Goal: Task Accomplishment & Management: Manage account settings

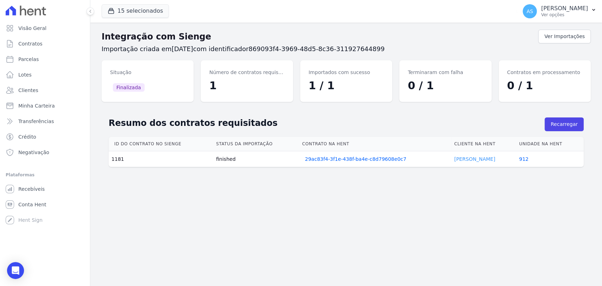
click at [476, 159] on link "Kimberly Baldez" at bounding box center [474, 159] width 41 height 6
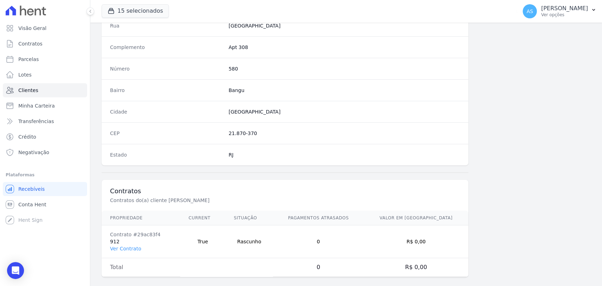
scroll to position [372, 0]
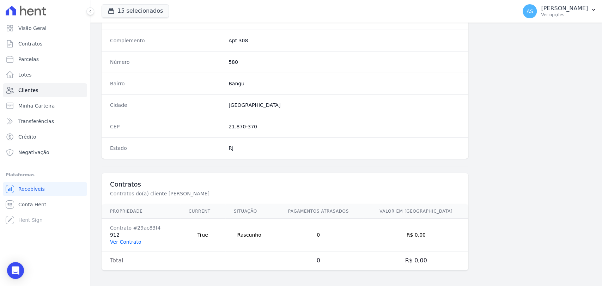
click at [111, 242] on link "Ver Contrato" at bounding box center [125, 242] width 31 height 6
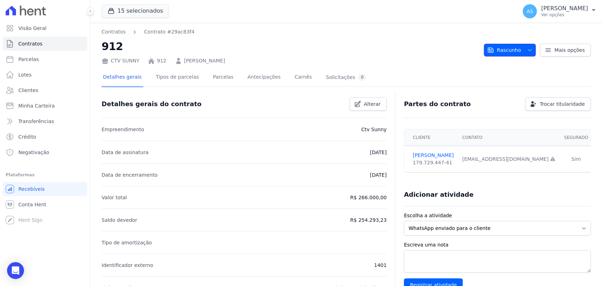
click at [530, 50] on button "Rascunho" at bounding box center [510, 50] width 52 height 13
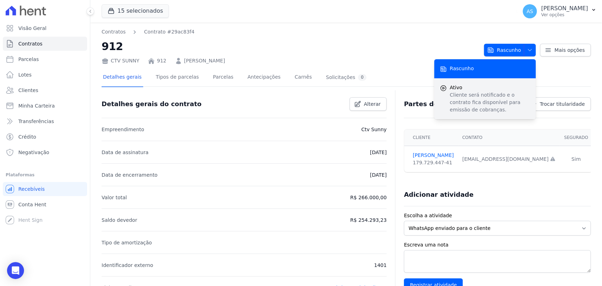
click at [476, 97] on p "Cliente será notificado e o contrato fica disponível para emissão de cobranças." at bounding box center [490, 102] width 80 height 22
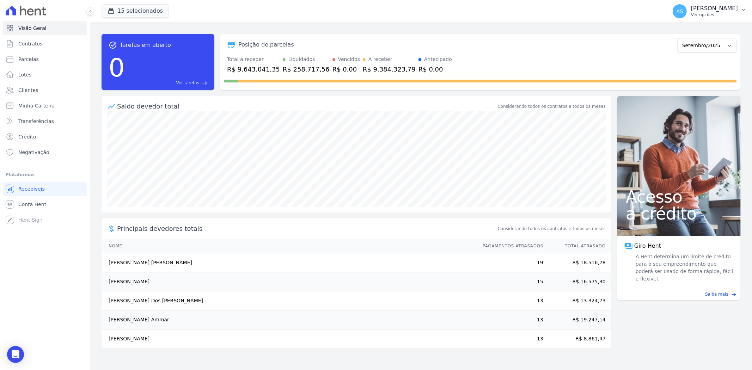
click at [729, 12] on p "[PERSON_NAME]" at bounding box center [714, 8] width 47 height 7
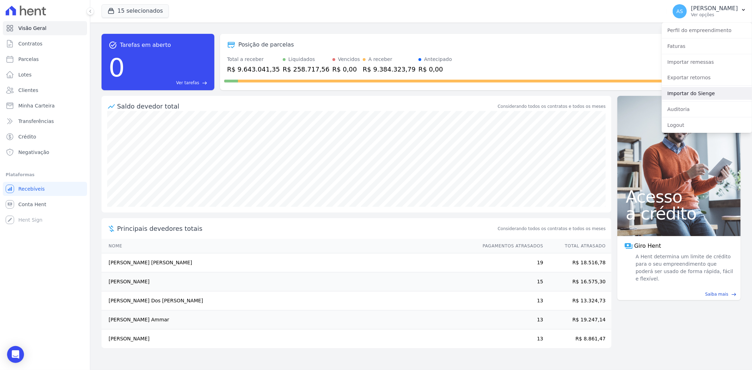
click at [677, 94] on link "Importar do Sienge" at bounding box center [707, 93] width 90 height 13
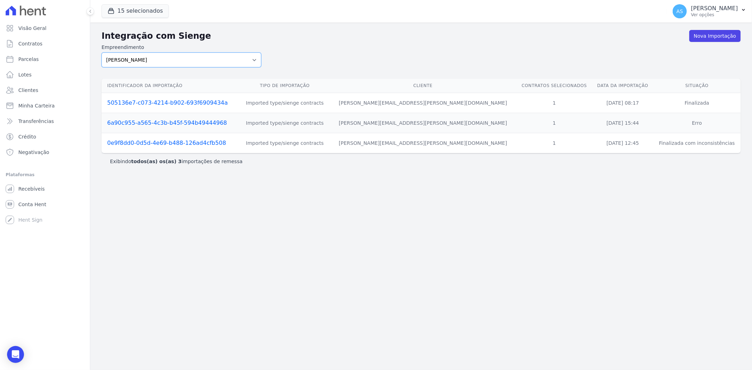
click at [146, 61] on select "Amaré Arpoador Art Prime - Irajá ÁUREOS B. Unique CTV Beat Residencial CTV Mob …" at bounding box center [182, 60] width 160 height 15
select select "07045392-1eb6-4147-b42d-f514e16f5719"
click at [102, 53] on select "Amaré Arpoador Art Prime - Irajá ÁUREOS B. Unique CTV Beat Residencial CTV Mob …" at bounding box center [182, 60] width 160 height 15
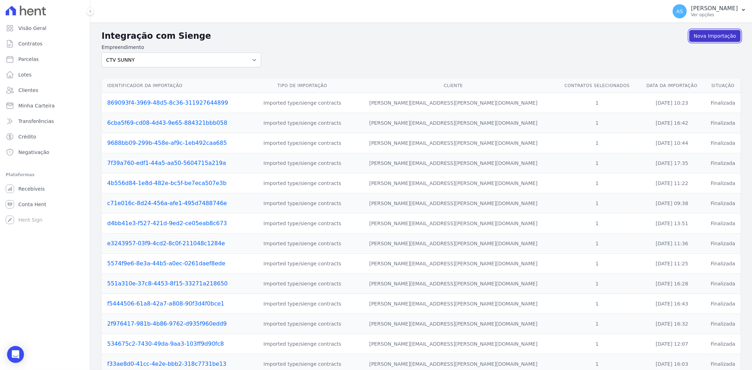
click at [710, 35] on link "Nova Importação" at bounding box center [715, 36] width 51 height 12
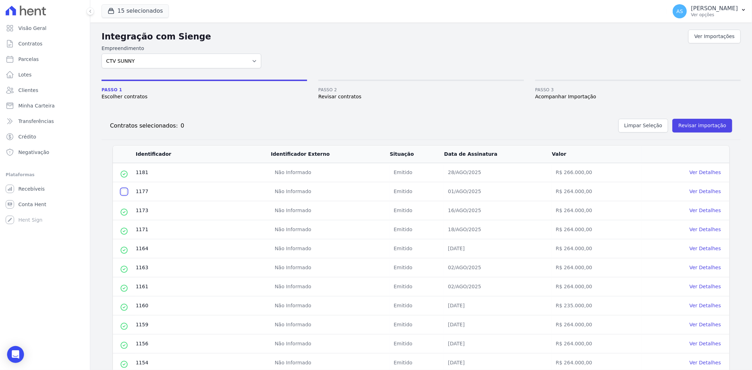
click at [122, 192] on input "checkbox" at bounding box center [124, 192] width 6 height 6
checkbox input "true"
click at [688, 128] on button "Revisar importação" at bounding box center [703, 126] width 60 height 14
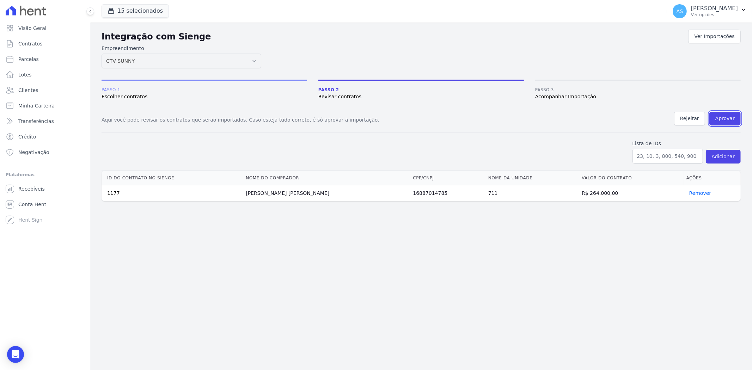
drag, startPoint x: 724, startPoint y: 119, endPoint x: 395, endPoint y: 49, distance: 336.4
click at [724, 118] on button "Aprovar" at bounding box center [725, 119] width 31 height 14
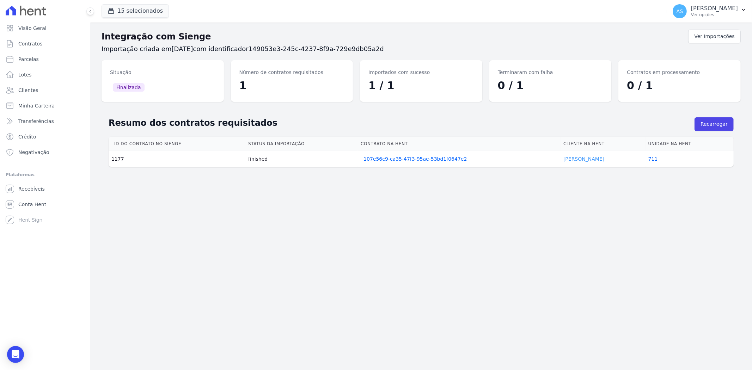
click at [576, 160] on link "[PERSON_NAME]" at bounding box center [584, 159] width 41 height 6
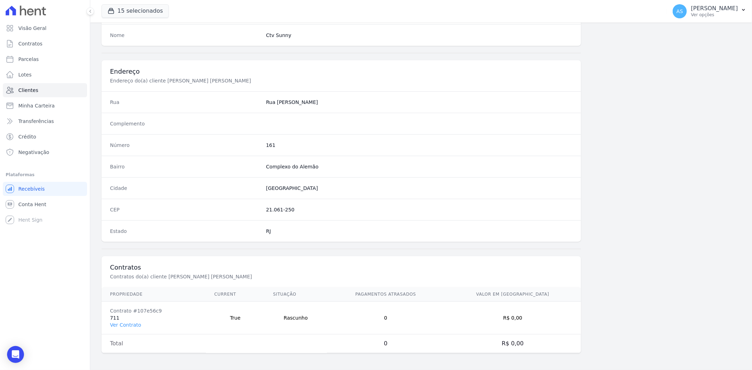
scroll to position [291, 0]
click at [118, 325] on link "Ver Contrato" at bounding box center [125, 325] width 31 height 6
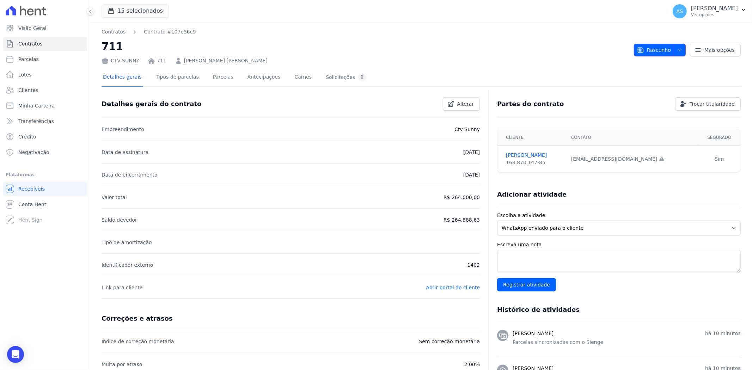
click at [678, 50] on icon "button" at bounding box center [680, 50] width 4 height 2
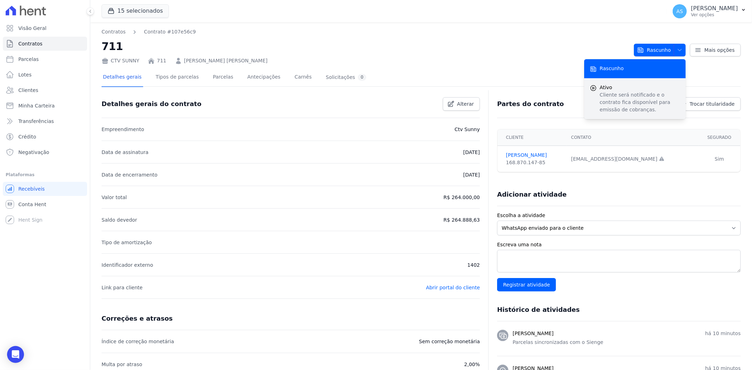
click at [612, 90] on span "Ativo" at bounding box center [640, 87] width 80 height 7
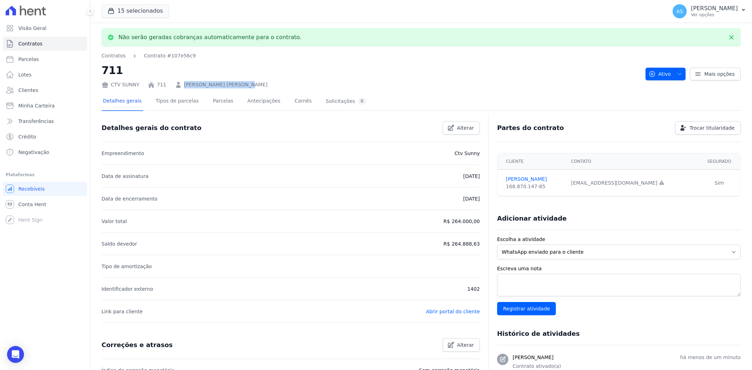
drag, startPoint x: 233, startPoint y: 86, endPoint x: 181, endPoint y: 85, distance: 52.2
click at [181, 85] on div "CTV SUNNY 711 Vitor da Veiga da Silva" at bounding box center [371, 83] width 539 height 10
copy link "Vitor da Veiga da Silva"
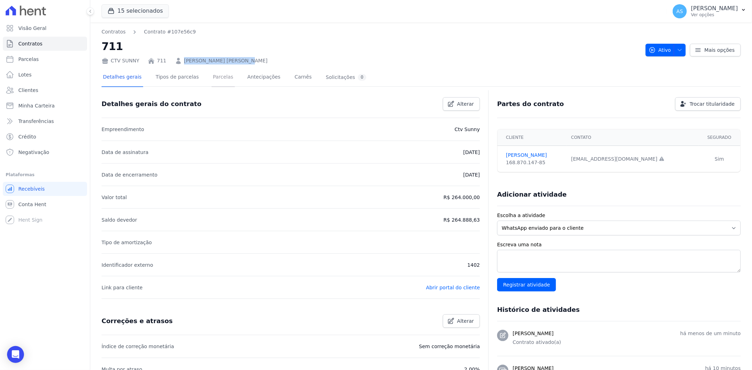
click at [213, 78] on link "Parcelas" at bounding box center [223, 77] width 23 height 19
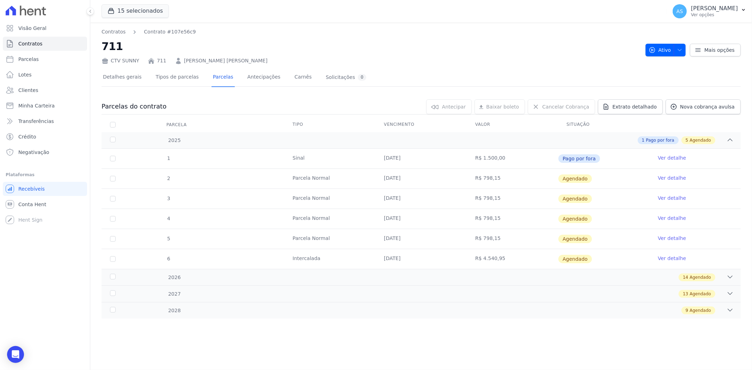
click at [674, 177] on link "Ver detalhe" at bounding box center [672, 178] width 28 height 7
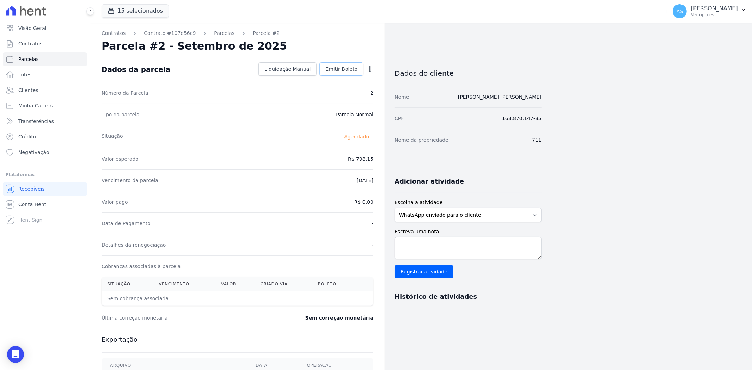
click at [342, 65] on link "Emitir Boleto" at bounding box center [342, 68] width 44 height 13
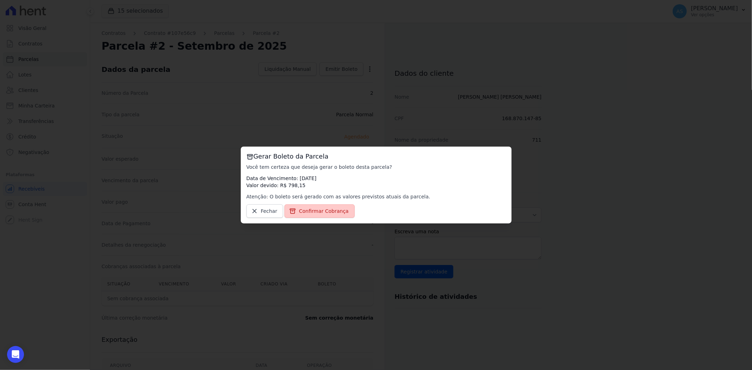
click at [312, 217] on link "Confirmar Cobrança" at bounding box center [320, 211] width 70 height 13
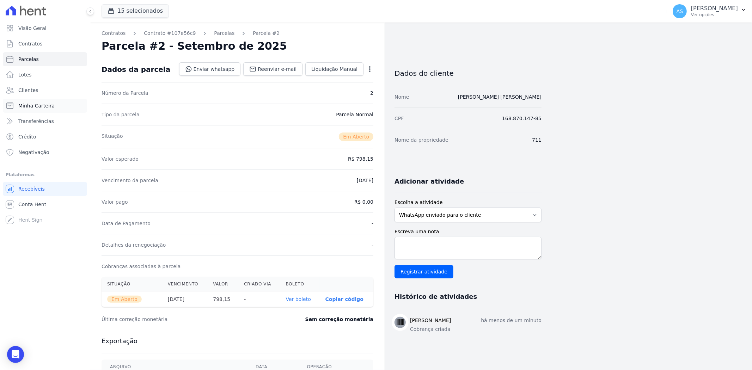
click at [30, 105] on span "Minha Carteira" at bounding box center [36, 105] width 36 height 7
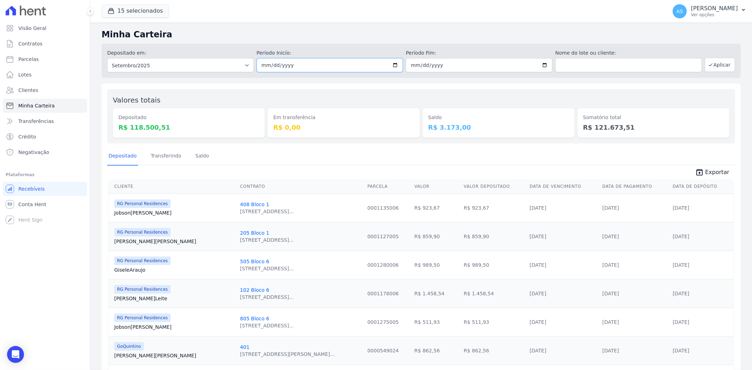
click at [393, 66] on input "2025-09-01" at bounding box center [330, 65] width 147 height 14
type input "2025-09-02"
click at [541, 66] on input "2025-09-30" at bounding box center [479, 65] width 147 height 14
type input "2025-09-02"
click at [717, 62] on button "Aplicar" at bounding box center [720, 65] width 30 height 14
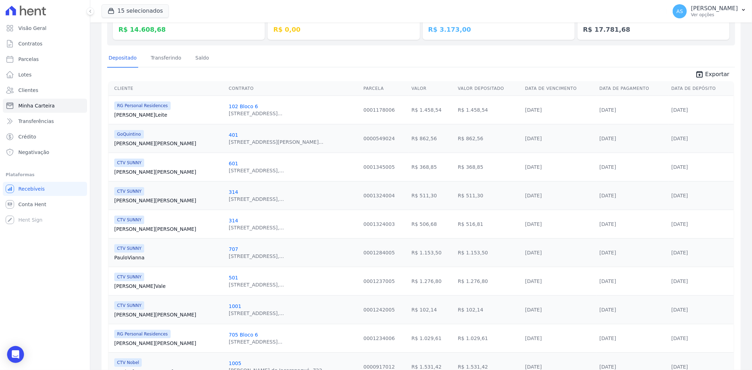
scroll to position [45, 0]
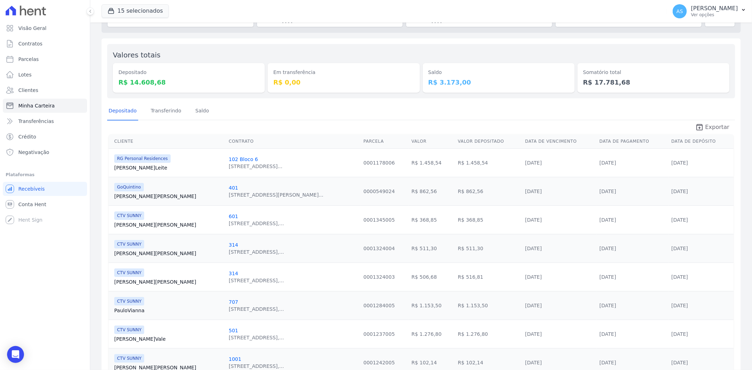
click at [709, 126] on span "Exportar" at bounding box center [717, 127] width 24 height 8
click at [194, 111] on link "Saldo" at bounding box center [202, 111] width 17 height 18
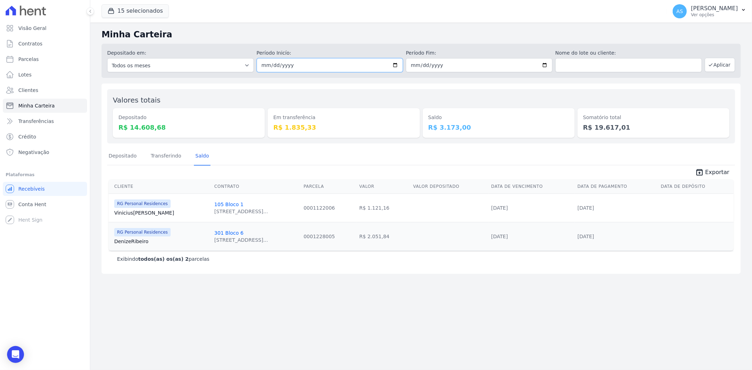
click at [395, 65] on input "2025-09-02" at bounding box center [330, 65] width 147 height 14
type input "2025-09-01"
click at [545, 64] on input "2025-09-02" at bounding box center [479, 65] width 147 height 14
type input "2025-09-01"
click at [724, 65] on button "Aplicar" at bounding box center [720, 65] width 30 height 14
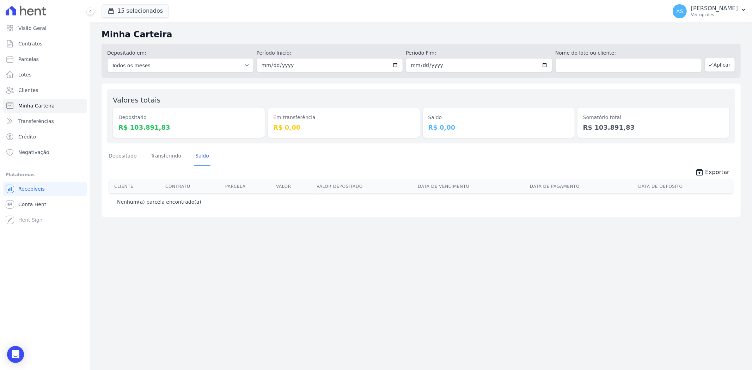
drag, startPoint x: 418, startPoint y: 350, endPoint x: 436, endPoint y: 359, distance: 20.2
click at [438, 357] on div "Minha Carteira Depositado em: Todos os meses Fevereiro/2022 Março/2022 Abril/20…" at bounding box center [421, 197] width 662 height 348
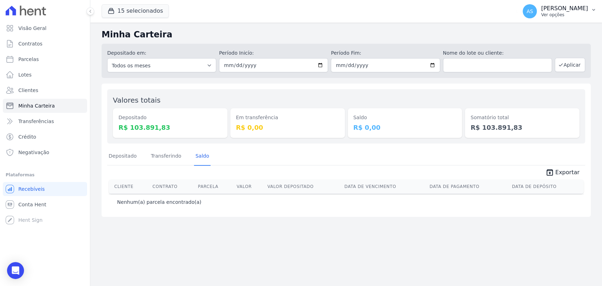
click at [582, 12] on p "Ver opções" at bounding box center [564, 15] width 47 height 6
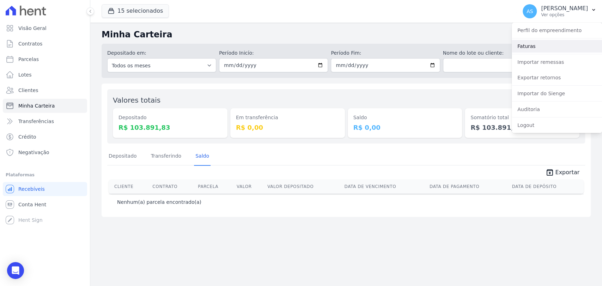
click at [525, 48] on link "Faturas" at bounding box center [557, 46] width 90 height 13
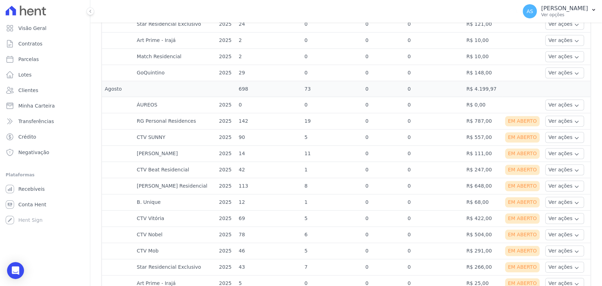
scroll to position [548, 0]
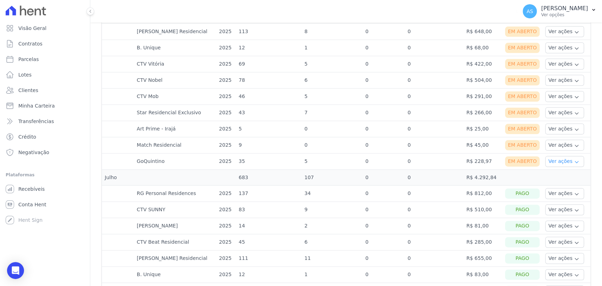
click at [548, 159] on button "Ver ações" at bounding box center [564, 161] width 39 height 11
click at [550, 190] on link "Nota fiscal eletrônica" at bounding box center [574, 189] width 52 height 7
click at [558, 180] on link "Ver boleto" at bounding box center [574, 180] width 52 height 7
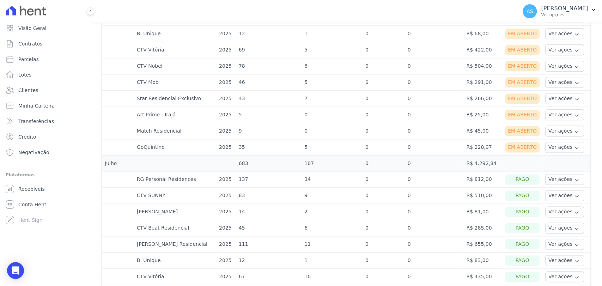
scroll to position [548, 0]
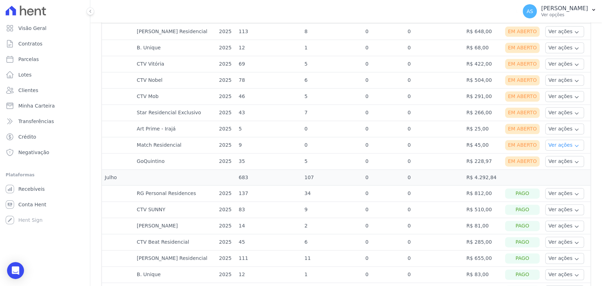
click at [548, 146] on button "Ver ações" at bounding box center [564, 145] width 39 height 11
click at [548, 172] on link "Nota fiscal eletrônica" at bounding box center [574, 173] width 52 height 7
click at [559, 163] on link "Ver boleto" at bounding box center [574, 164] width 52 height 7
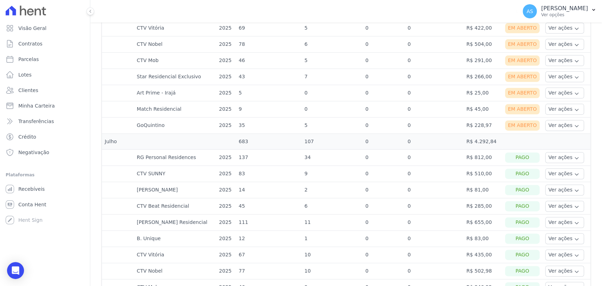
scroll to position [588, 0]
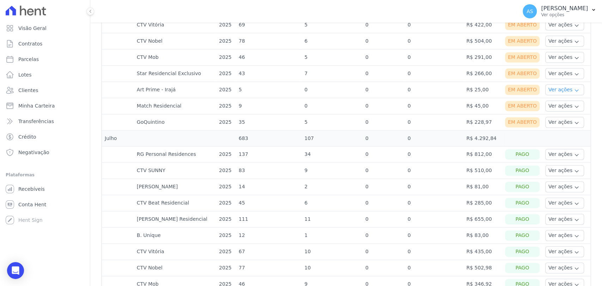
click at [552, 89] on button "Ver ações" at bounding box center [564, 89] width 39 height 11
click at [553, 116] on link "Nota fiscal eletrônica" at bounding box center [574, 117] width 52 height 7
click at [552, 108] on link "Ver boleto" at bounding box center [574, 108] width 52 height 7
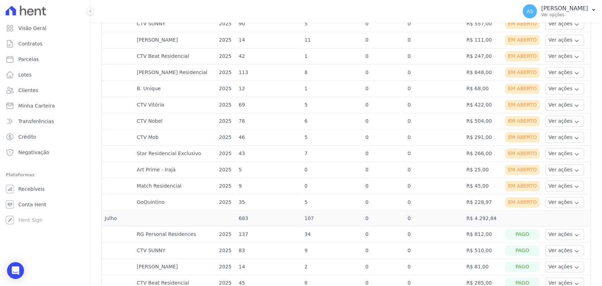
scroll to position [588, 0]
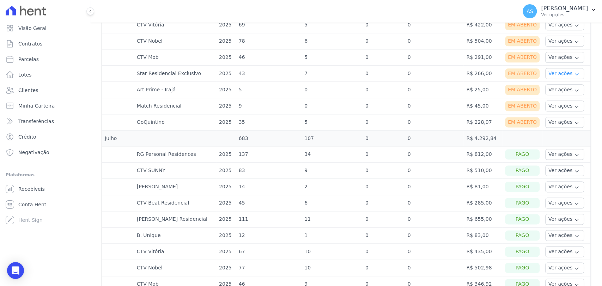
click at [545, 71] on button "Ver ações" at bounding box center [564, 73] width 39 height 11
click at [552, 102] on link "Nota fiscal eletrônica" at bounding box center [574, 101] width 52 height 7
click at [549, 73] on button "Ver ações" at bounding box center [564, 73] width 39 height 11
click at [569, 70] on button "Ver ações" at bounding box center [564, 73] width 39 height 11
click at [553, 93] on link "Ver boleto" at bounding box center [574, 92] width 52 height 7
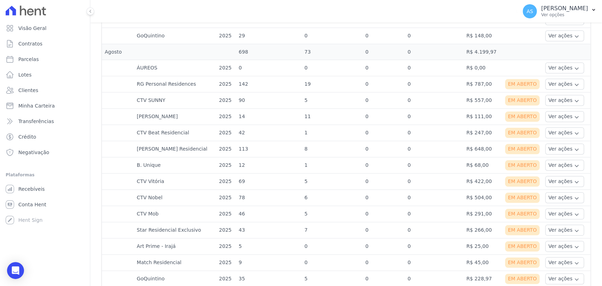
scroll to position [509, 0]
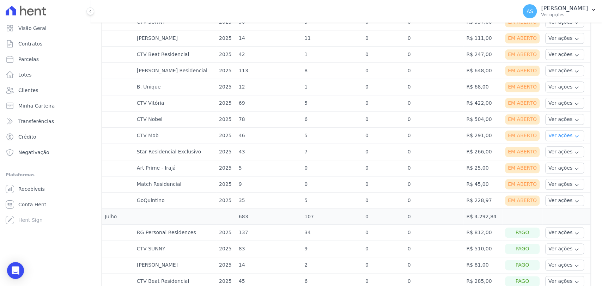
click at [553, 136] on button "Ver ações" at bounding box center [564, 135] width 39 height 11
click at [549, 164] on link "Nota fiscal eletrônica" at bounding box center [574, 163] width 52 height 7
click at [553, 153] on link "Ver boleto" at bounding box center [574, 154] width 52 height 7
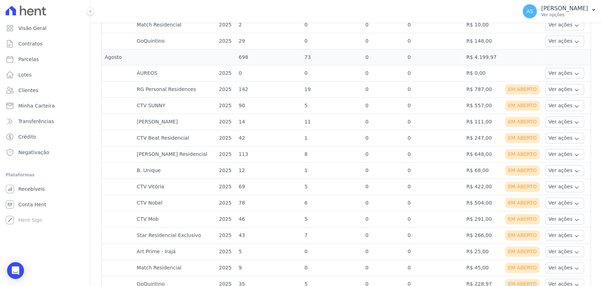
scroll to position [509, 0]
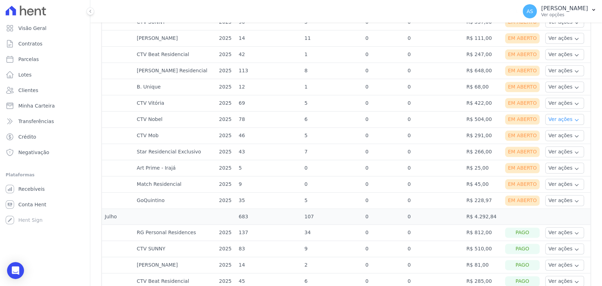
click at [547, 118] on button "Ver ações" at bounding box center [564, 119] width 39 height 11
click at [553, 148] on link "Nota fiscal eletrônica" at bounding box center [574, 147] width 52 height 7
click at [548, 137] on link "Ver boleto" at bounding box center [574, 138] width 52 height 7
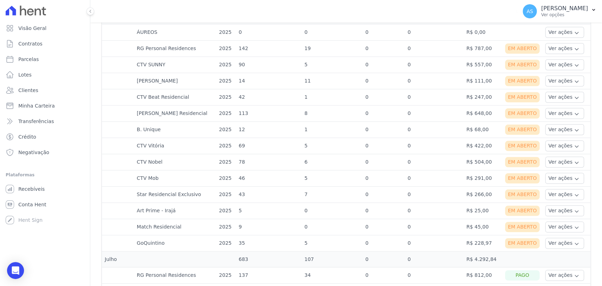
scroll to position [470, 0]
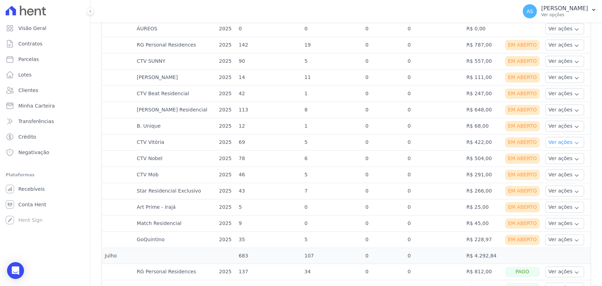
click at [548, 142] on button "Ver ações" at bounding box center [564, 142] width 39 height 11
click at [548, 169] on link "Nota fiscal eletrônica" at bounding box center [574, 170] width 52 height 7
click at [552, 161] on link "Ver boleto" at bounding box center [574, 161] width 52 height 7
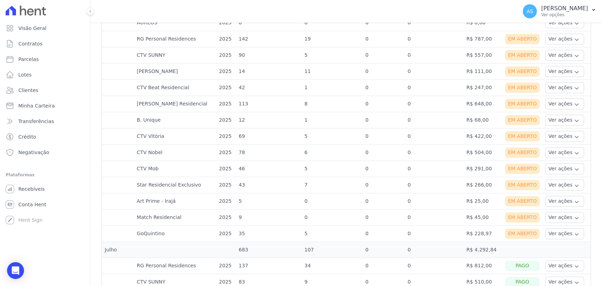
scroll to position [509, 0]
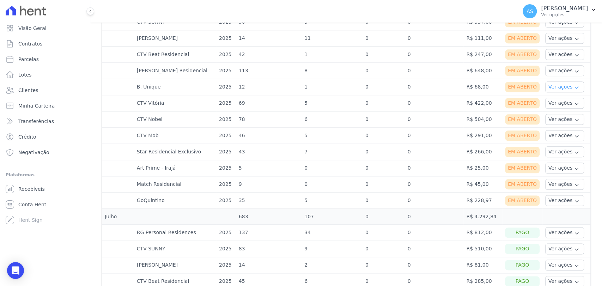
click at [552, 85] on button "Ver ações" at bounding box center [564, 86] width 39 height 11
click at [553, 114] on link "Nota fiscal eletrônica" at bounding box center [574, 114] width 52 height 7
click at [549, 104] on link "Ver boleto" at bounding box center [574, 106] width 52 height 7
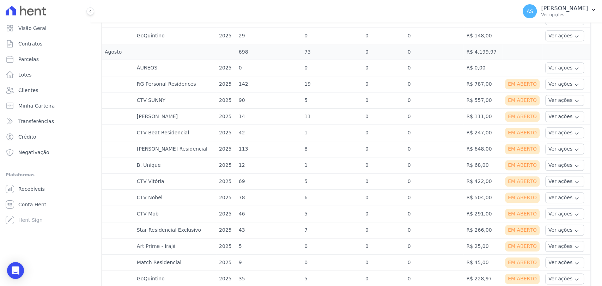
scroll to position [509, 0]
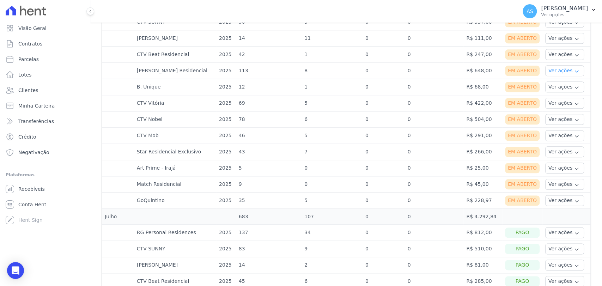
click at [554, 70] on button "Ver ações" at bounding box center [564, 70] width 39 height 11
click at [549, 99] on link "Nota fiscal eletrônica" at bounding box center [574, 98] width 52 height 7
click at [550, 88] on link "Ver boleto" at bounding box center [574, 89] width 52 height 7
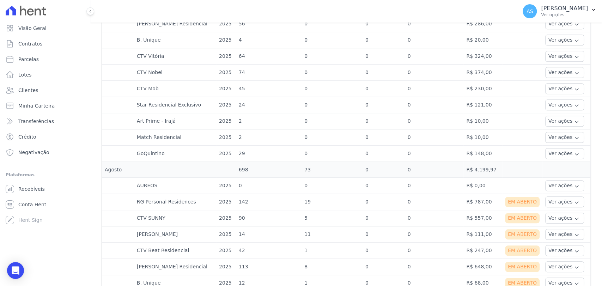
scroll to position [274, 0]
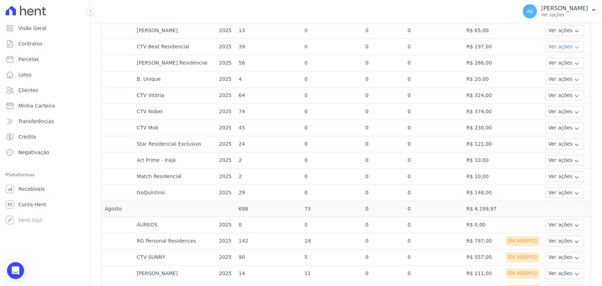
click at [545, 48] on button "Ver ações" at bounding box center [564, 46] width 39 height 11
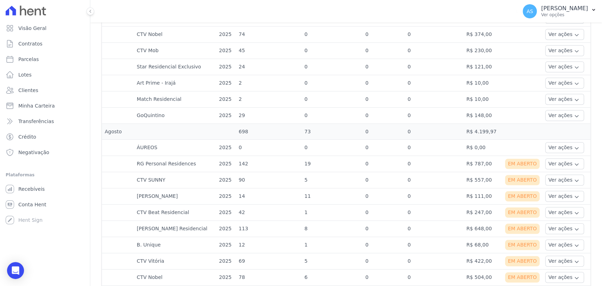
scroll to position [313, 0]
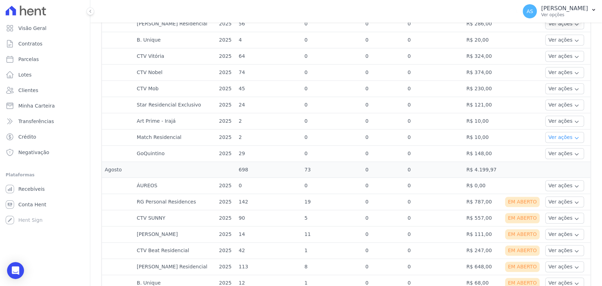
click at [574, 136] on icon "button" at bounding box center [577, 138] width 6 height 6
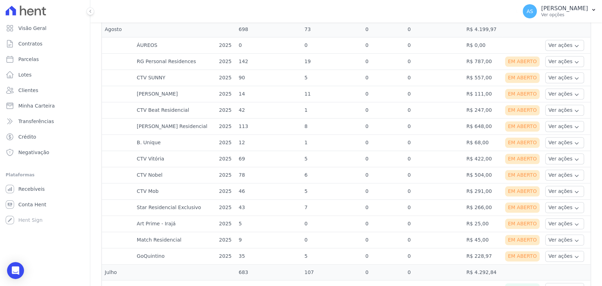
scroll to position [470, 0]
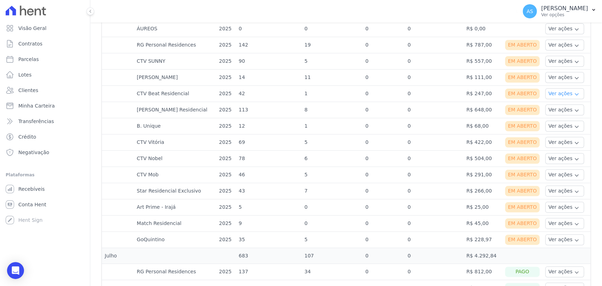
click at [563, 92] on button "Ver ações" at bounding box center [564, 93] width 39 height 11
click at [548, 121] on link "Nota fiscal eletrônica" at bounding box center [574, 121] width 52 height 7
click at [555, 111] on link "Ver boleto" at bounding box center [574, 112] width 52 height 7
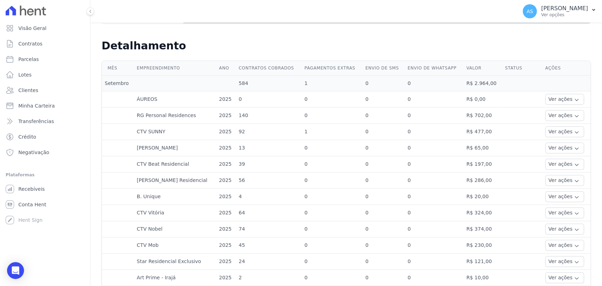
scroll to position [235, 0]
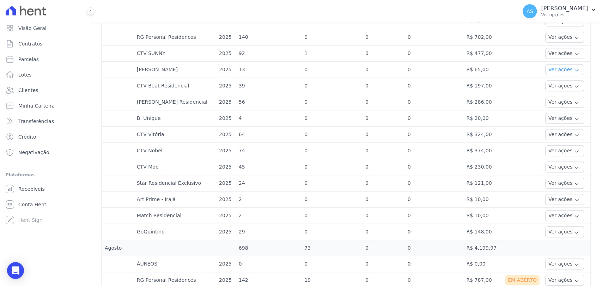
click at [556, 68] on button "Ver ações" at bounding box center [564, 69] width 39 height 11
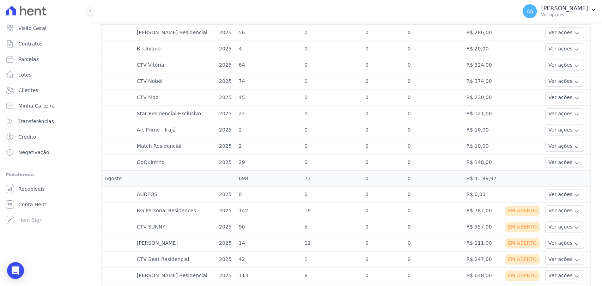
scroll to position [431, 0]
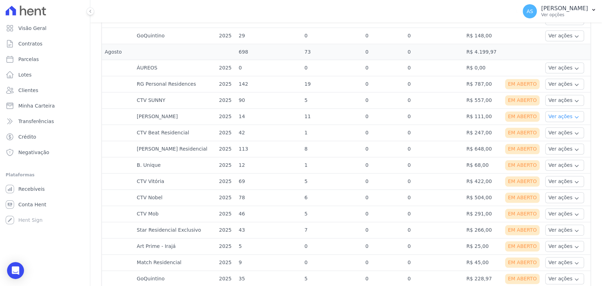
click at [553, 115] on button "Ver ações" at bounding box center [564, 116] width 39 height 11
click at [551, 144] on link "Nota fiscal eletrônica" at bounding box center [574, 144] width 52 height 7
click at [551, 135] on link "Ver boleto" at bounding box center [574, 135] width 52 height 7
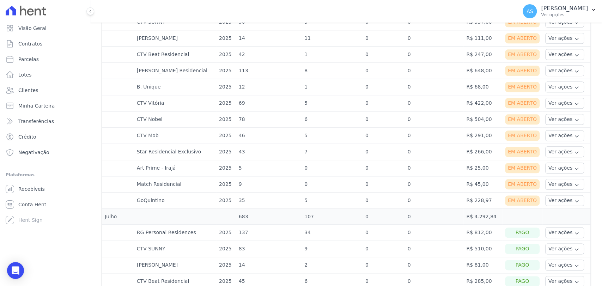
scroll to position [470, 0]
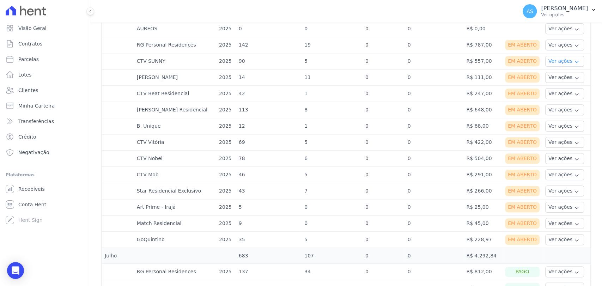
click at [574, 61] on icon "button" at bounding box center [577, 62] width 6 height 6
click at [559, 88] on link "Nota fiscal eletrônica" at bounding box center [574, 89] width 52 height 7
click at [551, 79] on link "Ver boleto" at bounding box center [574, 80] width 52 height 7
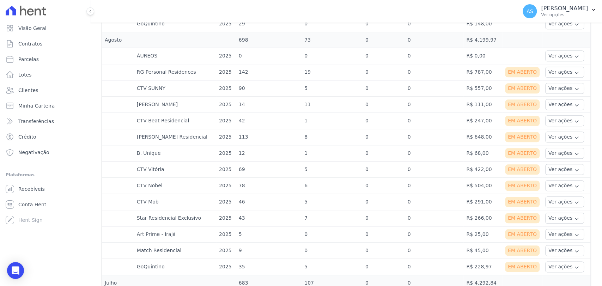
scroll to position [431, 0]
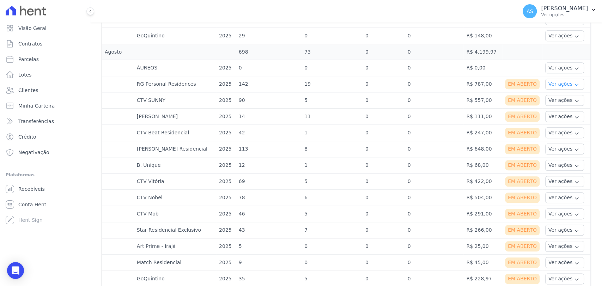
click at [574, 83] on icon "button" at bounding box center [577, 85] width 6 height 6
click at [550, 112] on link "Nota fiscal eletrônica" at bounding box center [574, 112] width 52 height 7
click at [556, 102] on link "Ver boleto" at bounding box center [574, 103] width 52 height 7
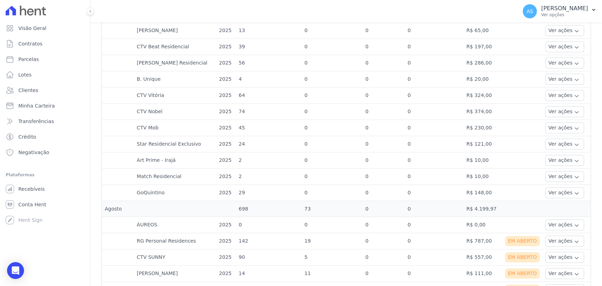
scroll to position [78, 0]
